Goal: Task Accomplishment & Management: Use online tool/utility

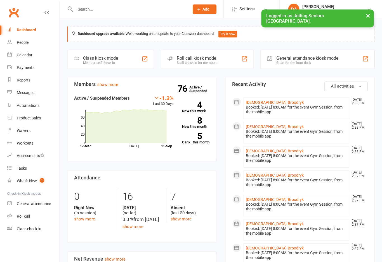
click at [26, 217] on div "Roll call" at bounding box center [23, 216] width 13 height 4
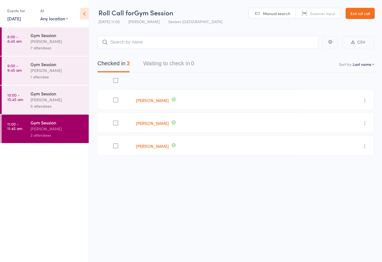
click at [16, 17] on link "[DATE]" at bounding box center [14, 18] width 14 height 6
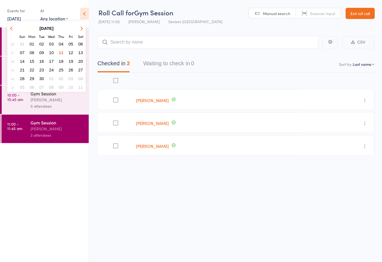
click at [68, 53] on button "12" at bounding box center [71, 53] width 9 height 8
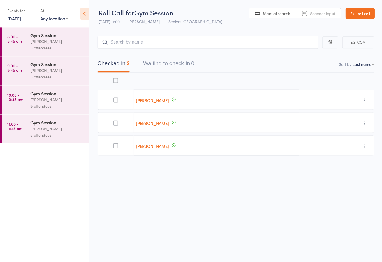
click at [29, 104] on link "10:00 - 10:45 am Gym Session [PERSON_NAME] 9 attendees" at bounding box center [45, 100] width 87 height 29
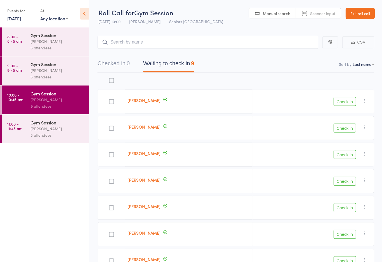
click at [26, 71] on link "9:00 - 9:45 am Gym Session [PERSON_NAME] 5 attendees" at bounding box center [45, 70] width 87 height 29
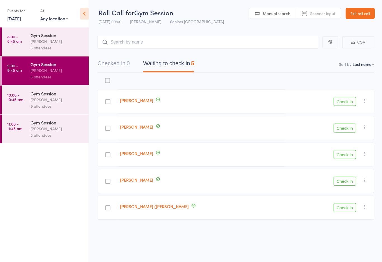
click at [27, 45] on link "8:00 - 8:45 am Gym Session [PERSON_NAME] 5 attendees" at bounding box center [45, 41] width 87 height 29
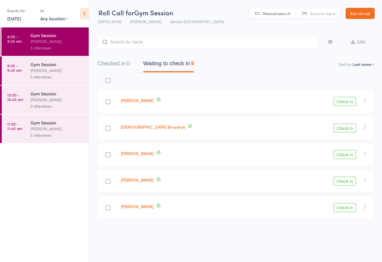
click at [30, 125] on div "Gym Session" at bounding box center [56, 122] width 53 height 6
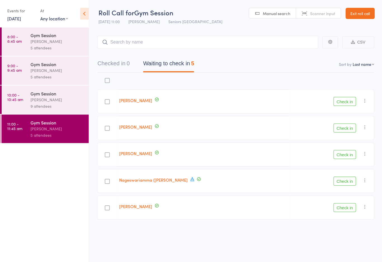
click at [31, 43] on div "[PERSON_NAME]" at bounding box center [56, 41] width 53 height 6
